Goal: Information Seeking & Learning: Learn about a topic

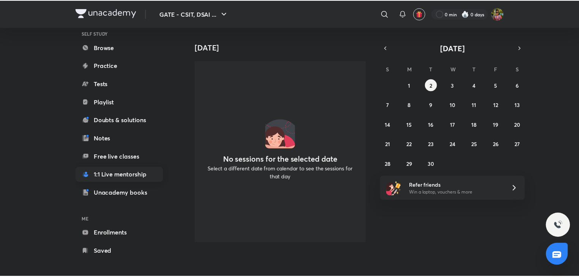
scroll to position [65, 0]
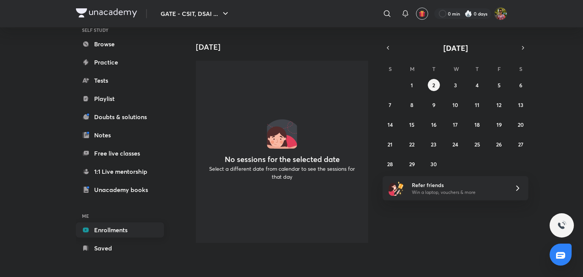
click at [111, 225] on link "Enrollments" at bounding box center [120, 229] width 88 height 15
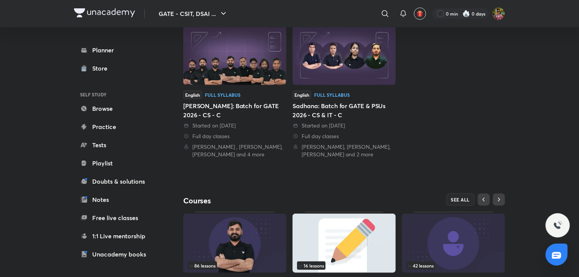
scroll to position [253, 0]
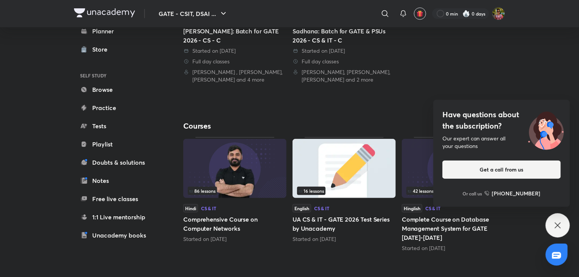
click at [555, 226] on icon at bounding box center [557, 225] width 9 height 9
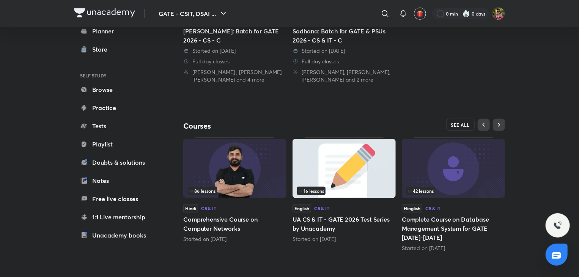
click at [454, 122] on span "SEE ALL" at bounding box center [460, 124] width 19 height 5
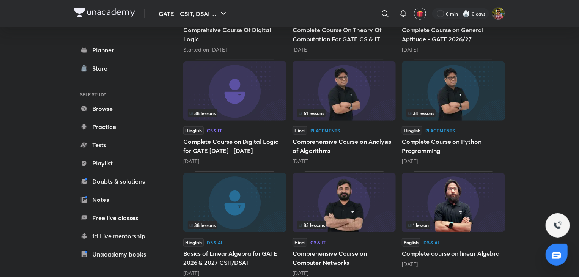
scroll to position [323, 0]
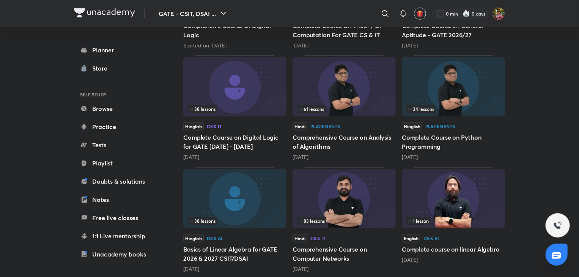
click at [325, 248] on h5 "Comprehensive Course on Computer Networks" at bounding box center [344, 254] width 103 height 18
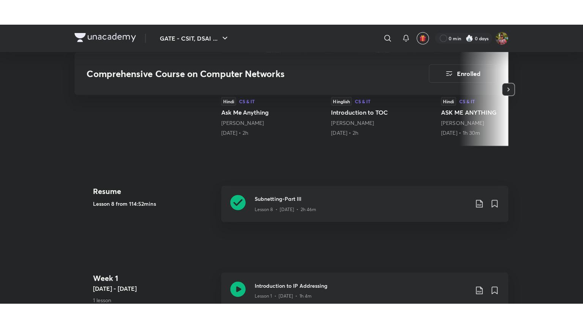
scroll to position [276, 0]
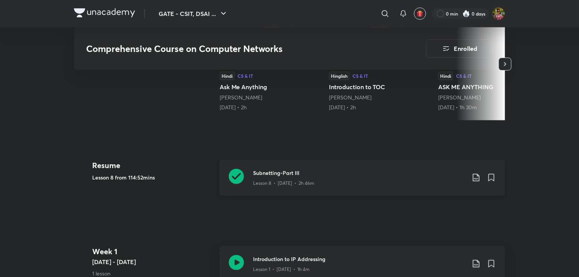
click at [224, 169] on div "Subnetting-Part III Lesson 8 • [DATE] • 2h 46m" at bounding box center [362, 178] width 285 height 36
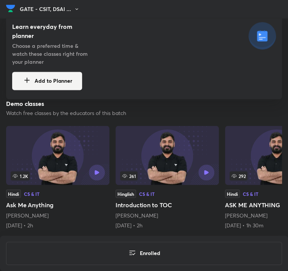
scroll to position [231, 0]
